Goal: Navigation & Orientation: Find specific page/section

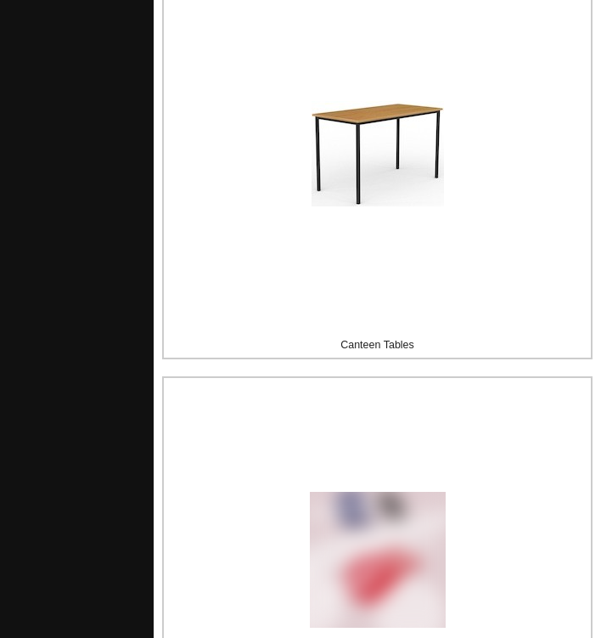
scroll to position [1410, 0]
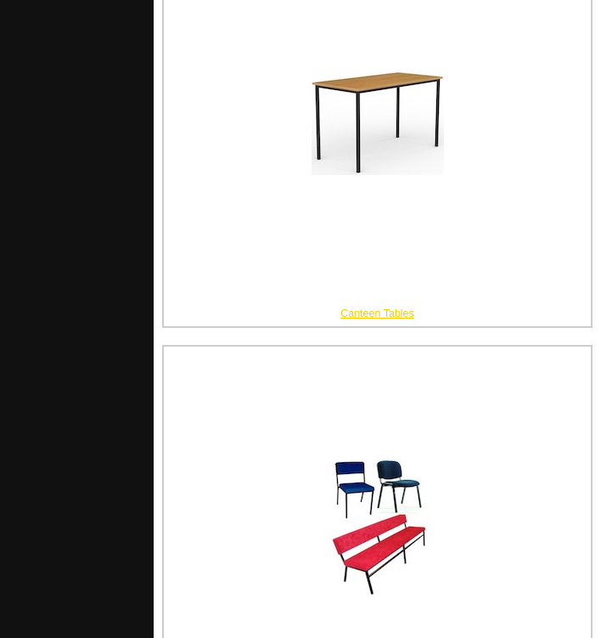
click at [341, 262] on div "Canteen Tables" at bounding box center [377, 133] width 429 height 387
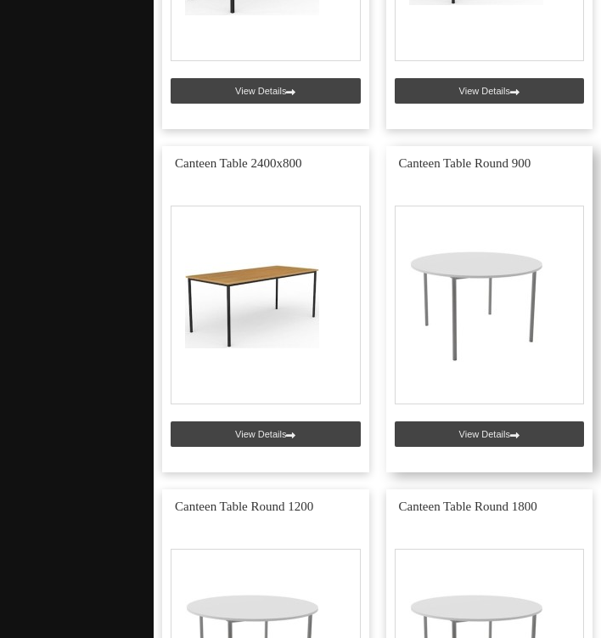
scroll to position [1065, 0]
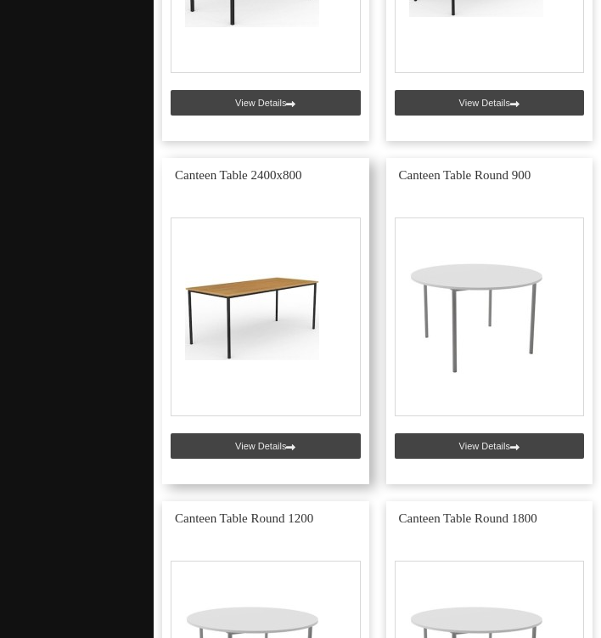
click at [351, 447] on link at bounding box center [265, 321] width 207 height 326
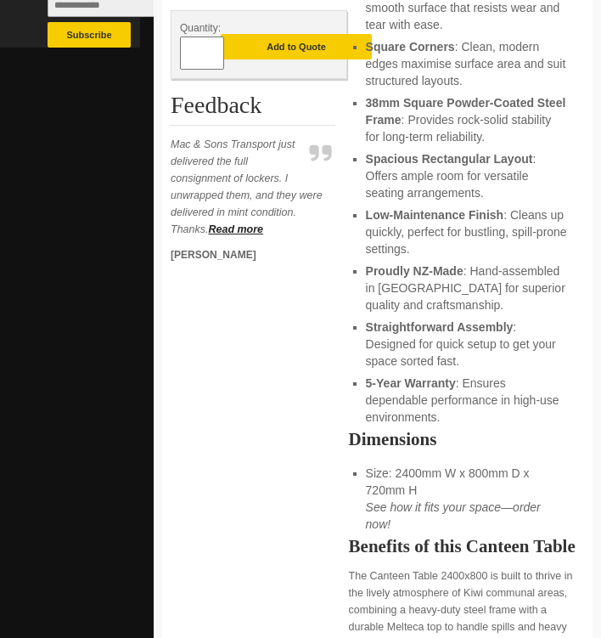
scroll to position [779, 0]
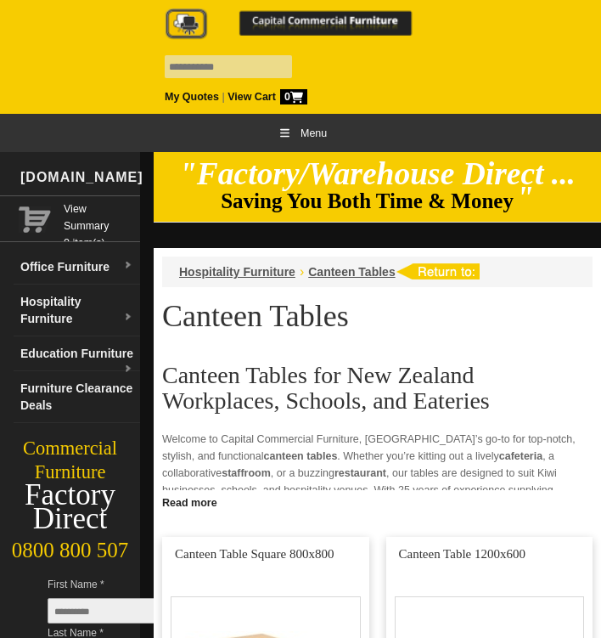
scroll to position [1065, 0]
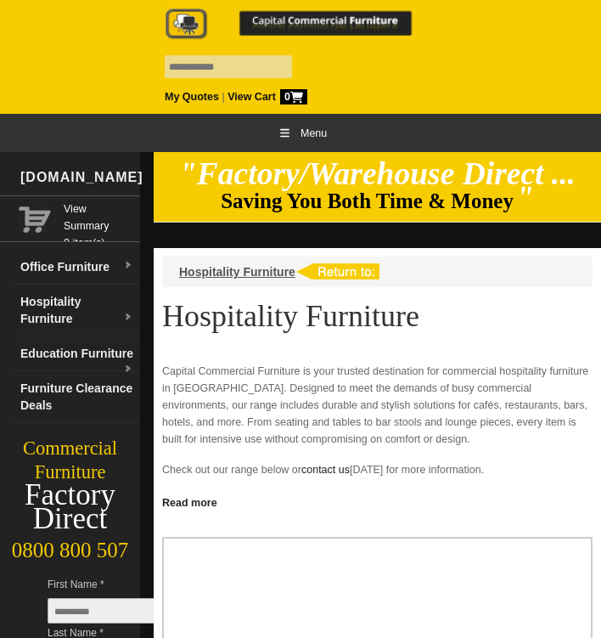
scroll to position [1410, 0]
